Goal: Task Accomplishment & Management: Use online tool/utility

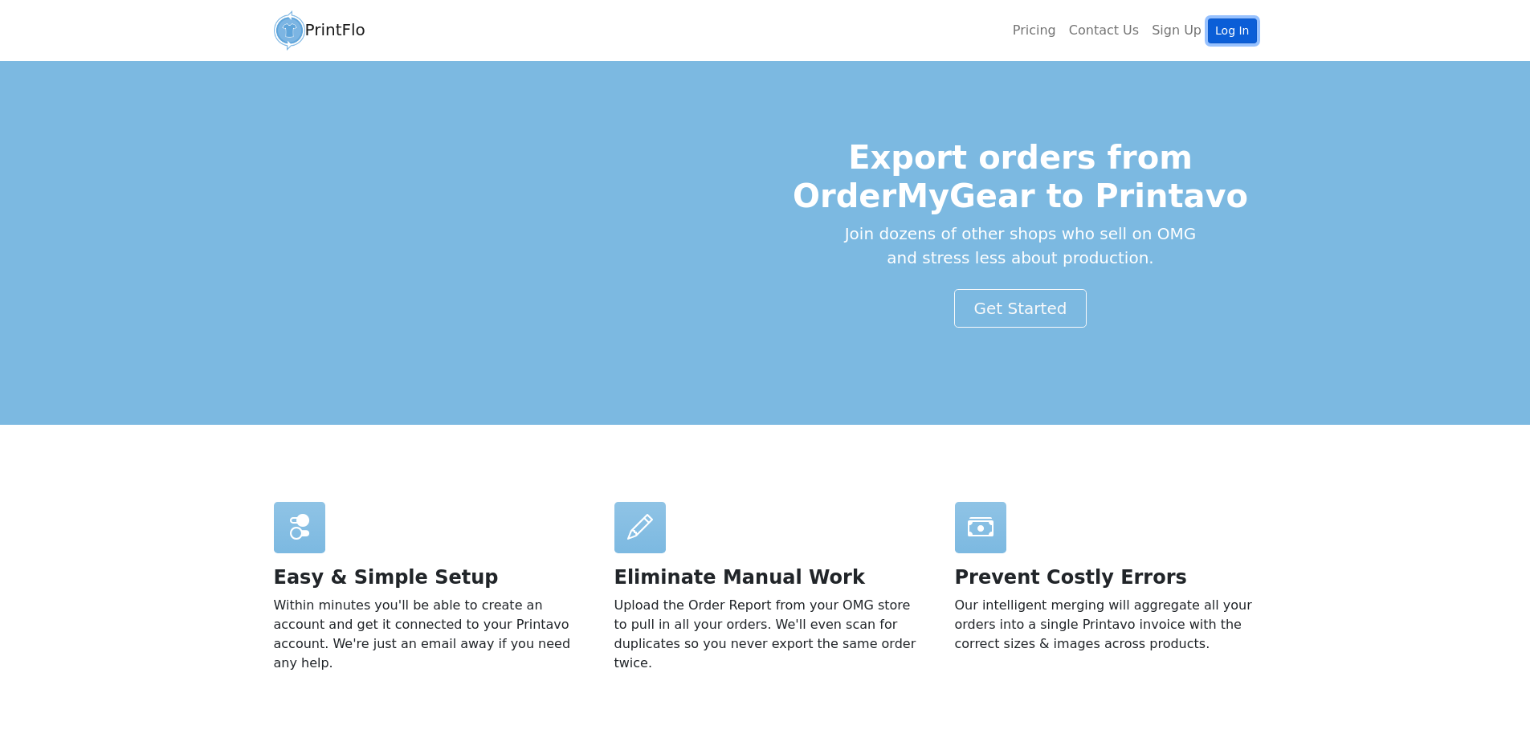
click at [1240, 27] on link "Log In" at bounding box center [1232, 30] width 48 height 25
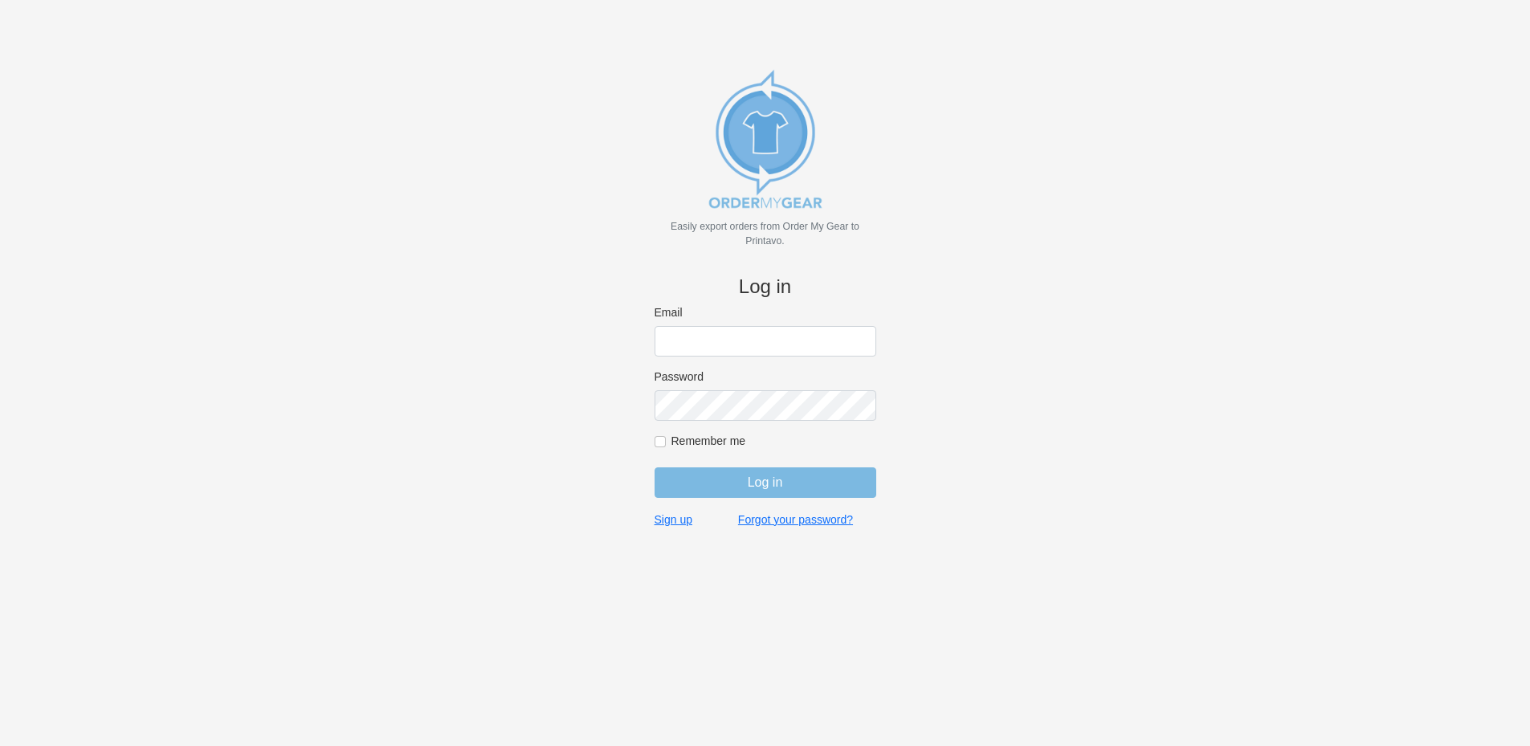
type input "[EMAIL_ADDRESS][DOMAIN_NAME]"
click at [758, 479] on input "Log in" at bounding box center [766, 483] width 222 height 31
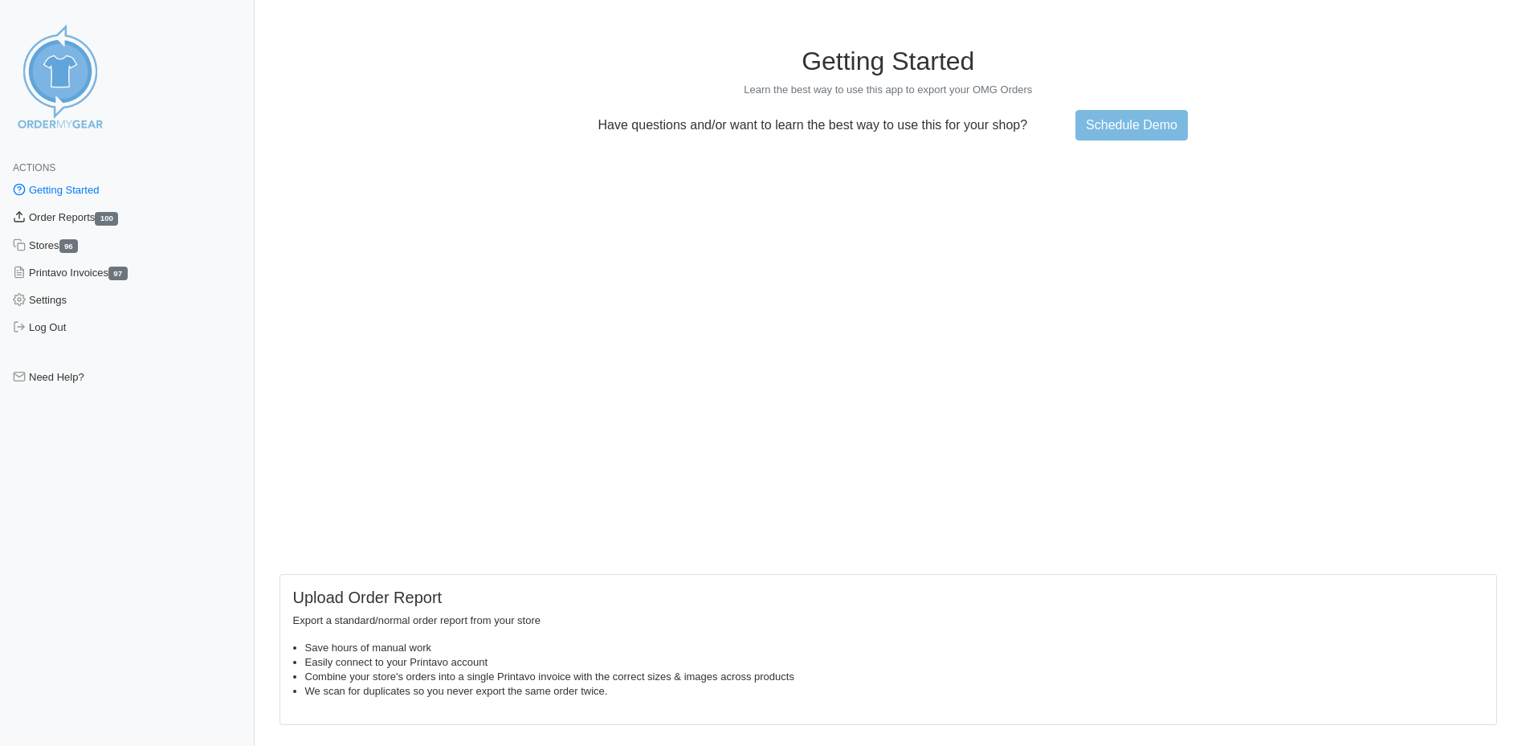
click at [46, 215] on link "Order Reports 100" at bounding box center [127, 217] width 255 height 27
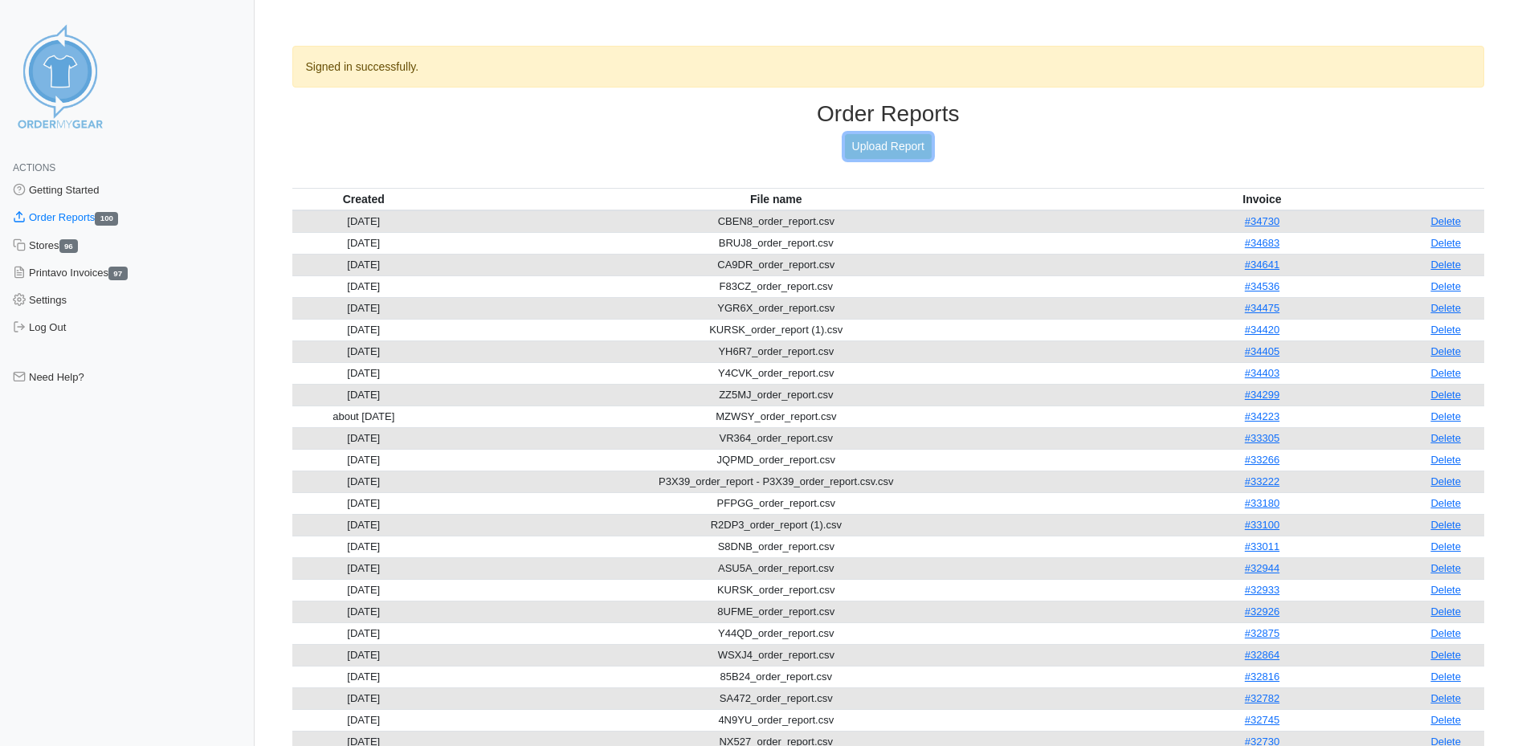
click at [861, 148] on link "Upload Report" at bounding box center [888, 146] width 87 height 25
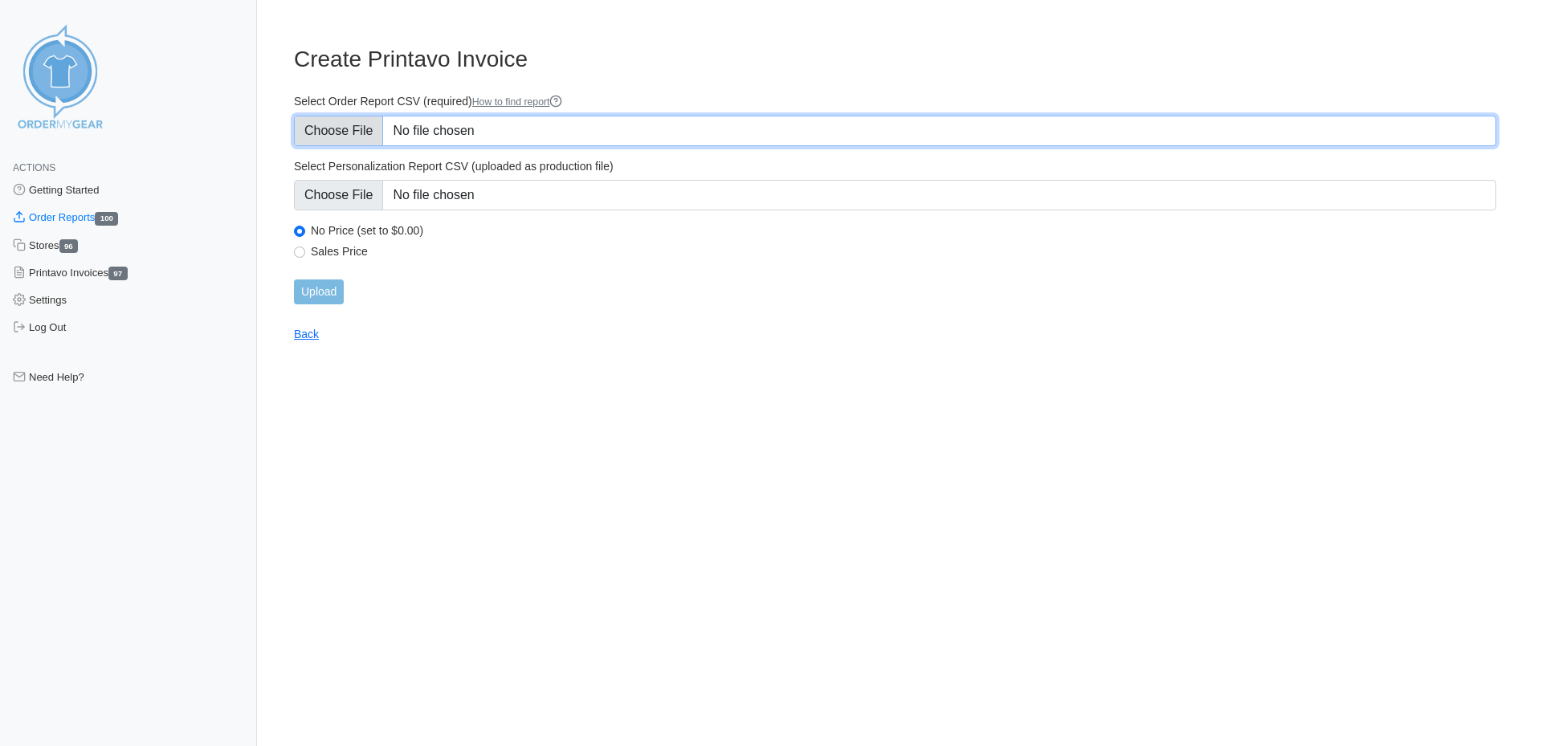
click at [521, 135] on input "Select Order Report CSV (required) How to find report" at bounding box center [895, 131] width 1203 height 31
type input "C:\fakepath\YKEN4_order_report.csv"
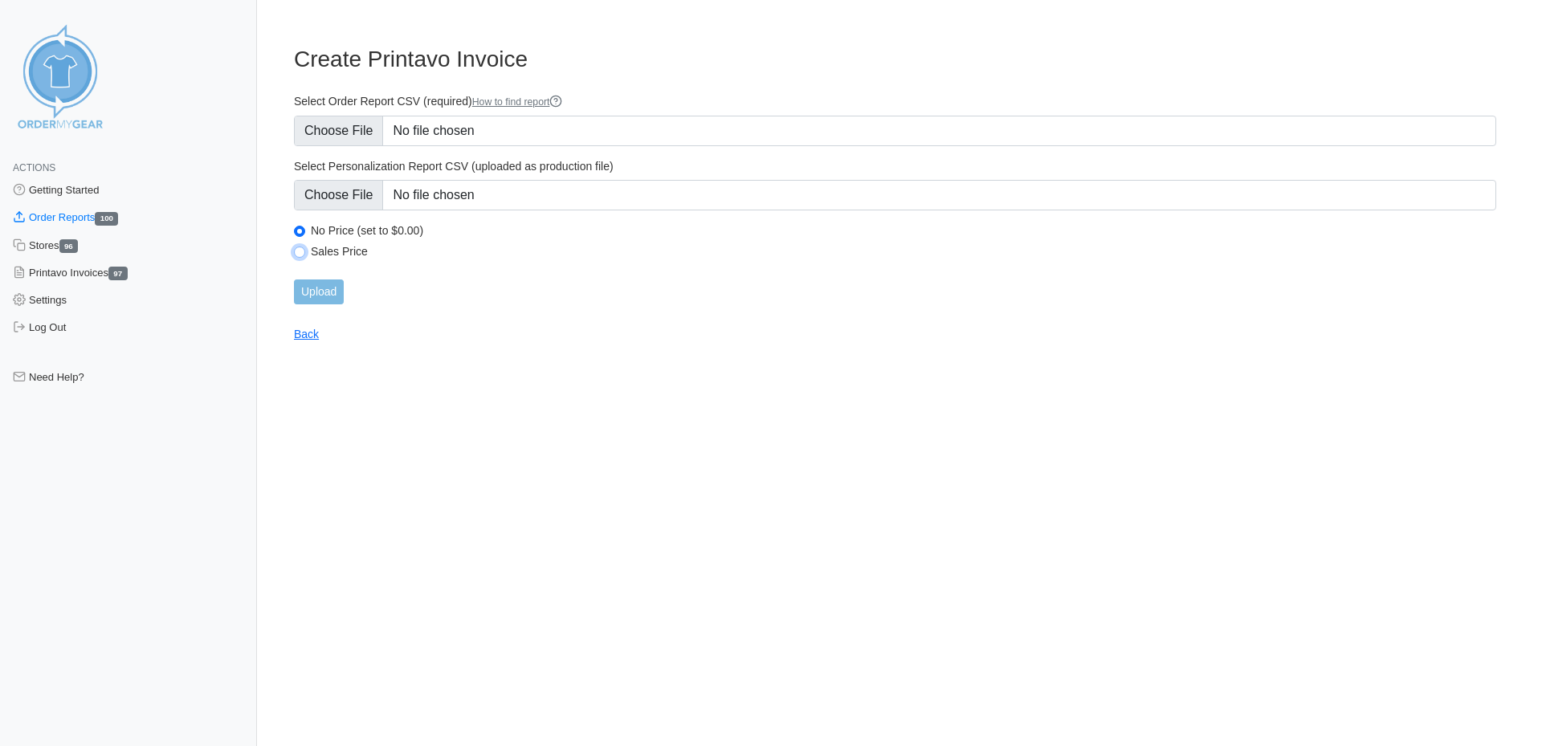
click at [298, 254] on input "Sales Price" at bounding box center [299, 252] width 11 height 11
radio input "true"
click at [321, 300] on input "Upload" at bounding box center [319, 292] width 50 height 25
